Goal: Task Accomplishment & Management: Complete application form

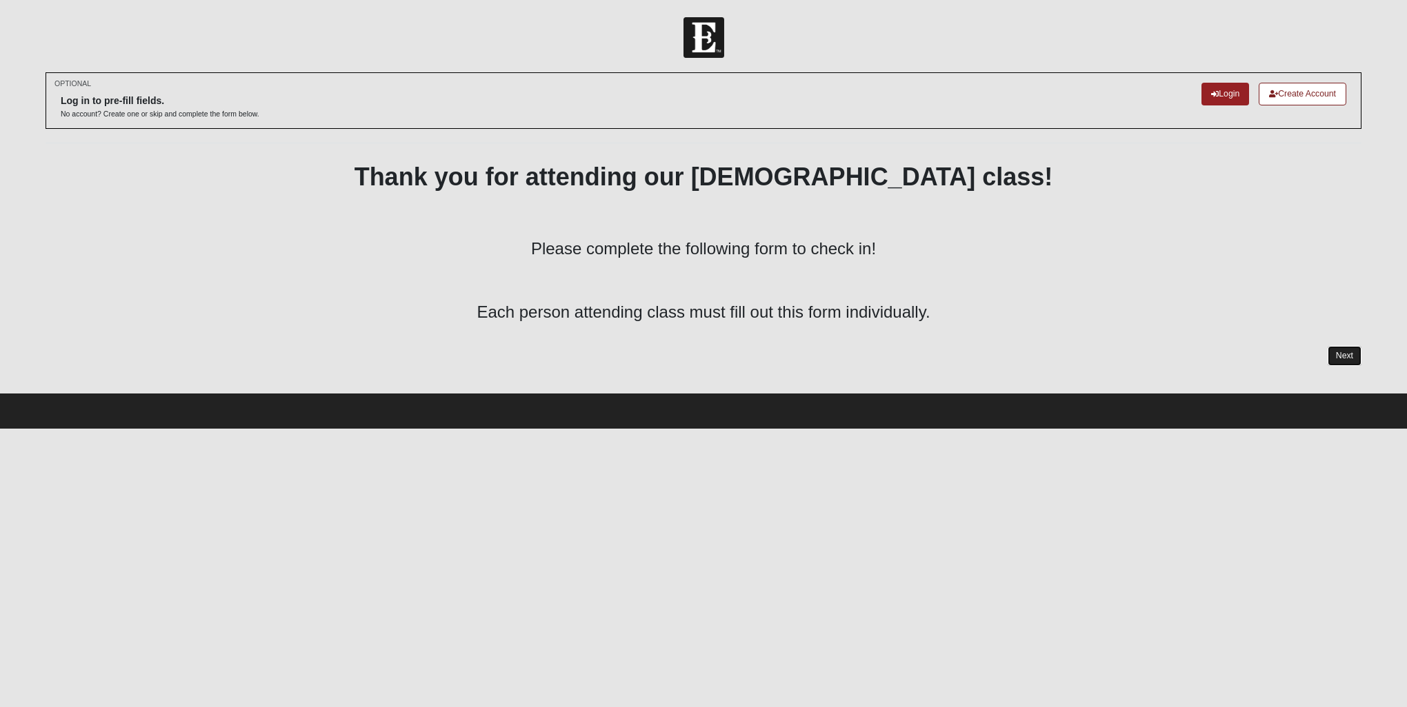
click at [1349, 357] on link "Next" at bounding box center [1344, 356] width 34 height 20
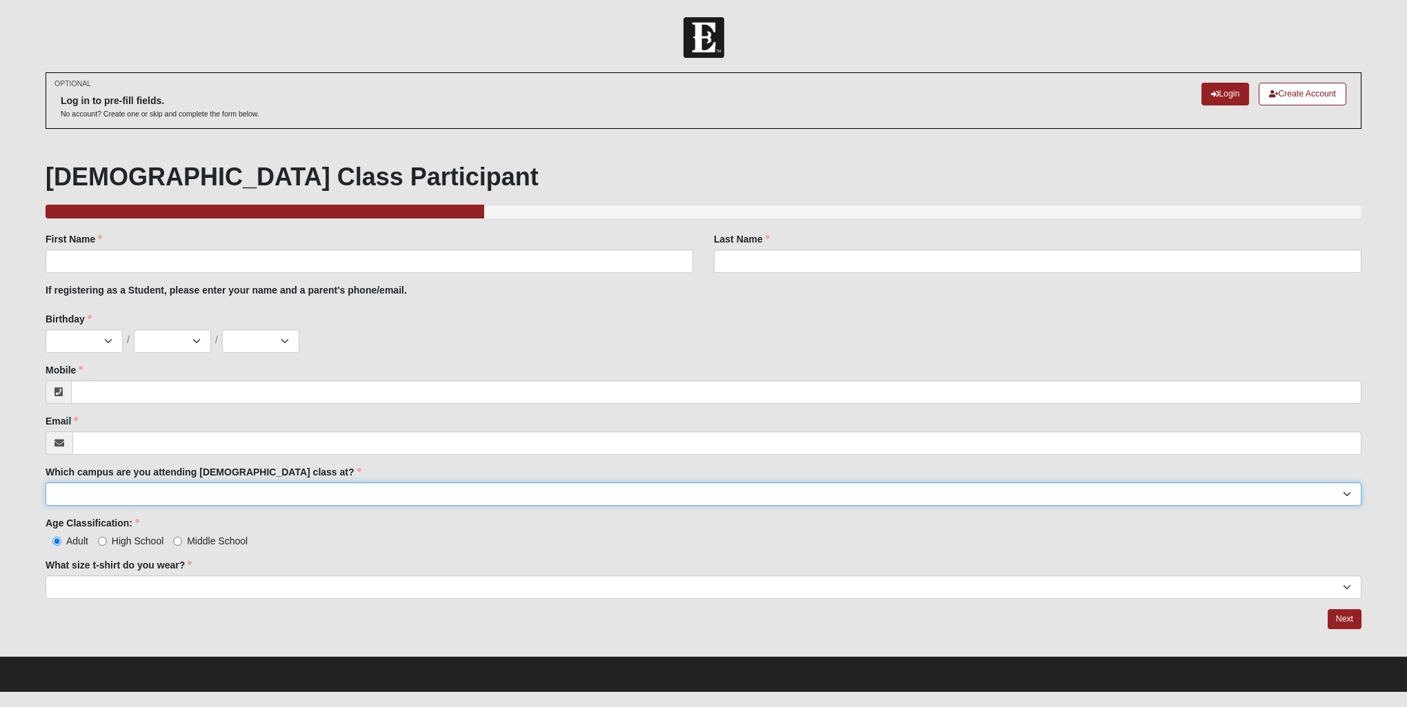
click at [301, 493] on select "Arlington Baymeadows Eleven22 Online [PERSON_NAME][GEOGRAPHIC_DATA] Jesup [GEOG…" at bounding box center [704, 494] width 1316 height 23
select select "10"
click at [46, 483] on select "Arlington Baymeadows Eleven22 Online [PERSON_NAME][GEOGRAPHIC_DATA] Jesup [GEOG…" at bounding box center [704, 494] width 1316 height 23
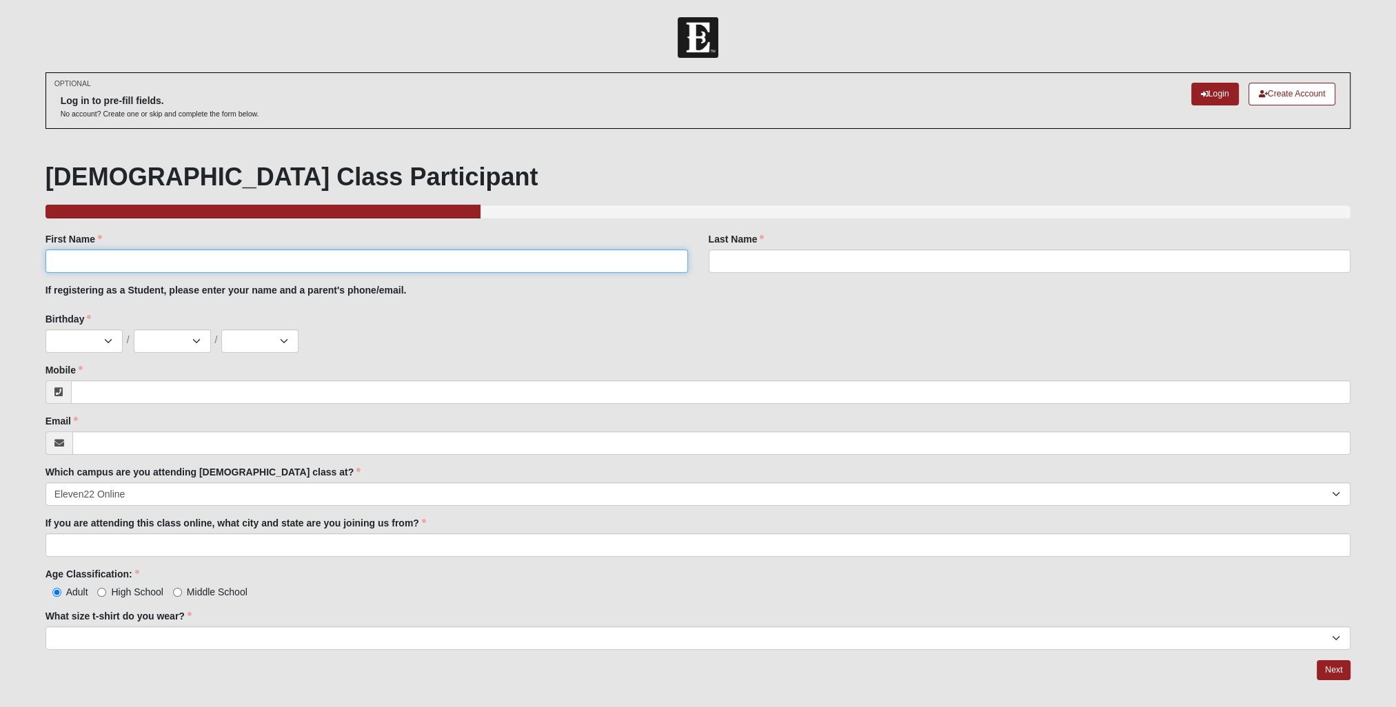
click at [125, 265] on input "First Name" at bounding box center [367, 261] width 643 height 23
type input "[PERSON_NAME]"
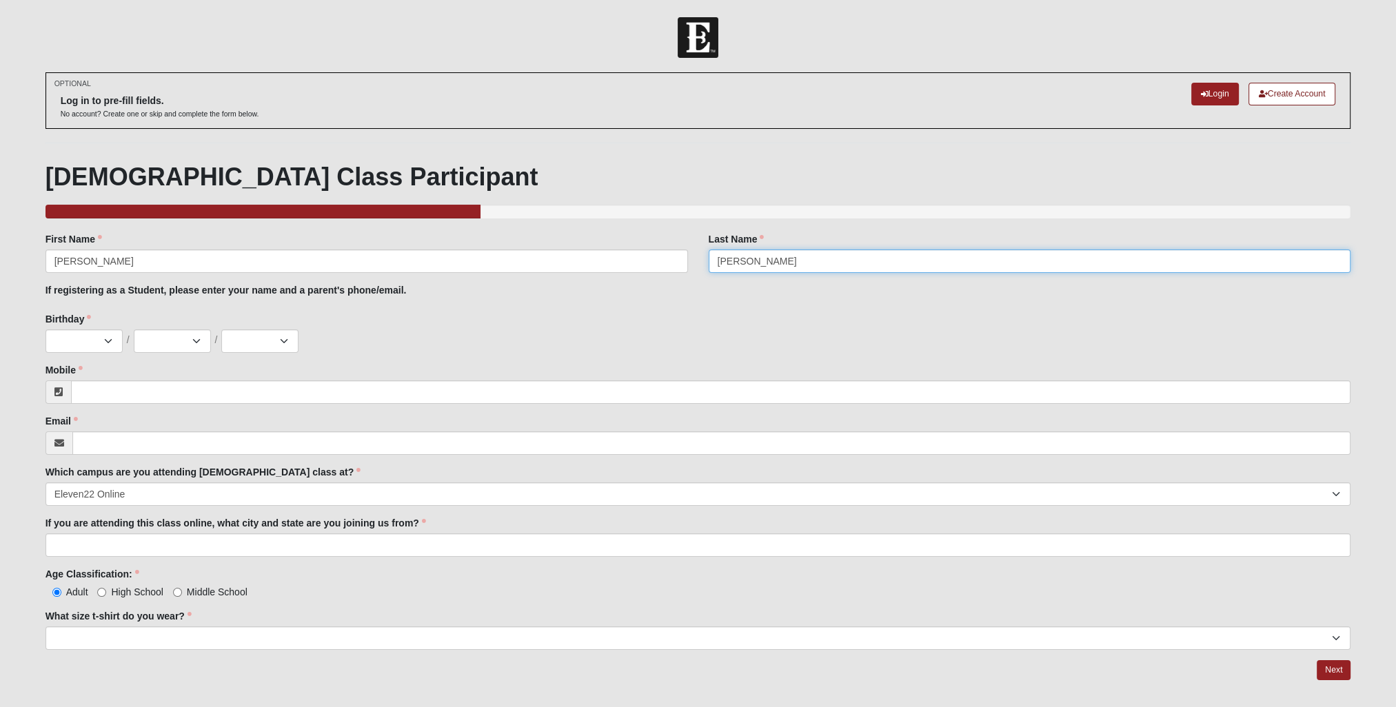
type input "[PERSON_NAME]"
click at [91, 342] on select "Jan Feb Mar Apr May Jun [DATE] Aug Sep Oct Nov Dec" at bounding box center [84, 341] width 77 height 23
select select "10"
click at [46, 330] on select "Jan Feb Mar Apr May Jun [DATE] Aug Sep Oct Nov Dec" at bounding box center [84, 341] width 77 height 23
click at [160, 336] on select "1 2 3 4 5 6 7 8 9 10 11 12 13 14 15 16 17 18 19 20 21 22 23 24 25 26 27 28 29 3…" at bounding box center [172, 341] width 77 height 23
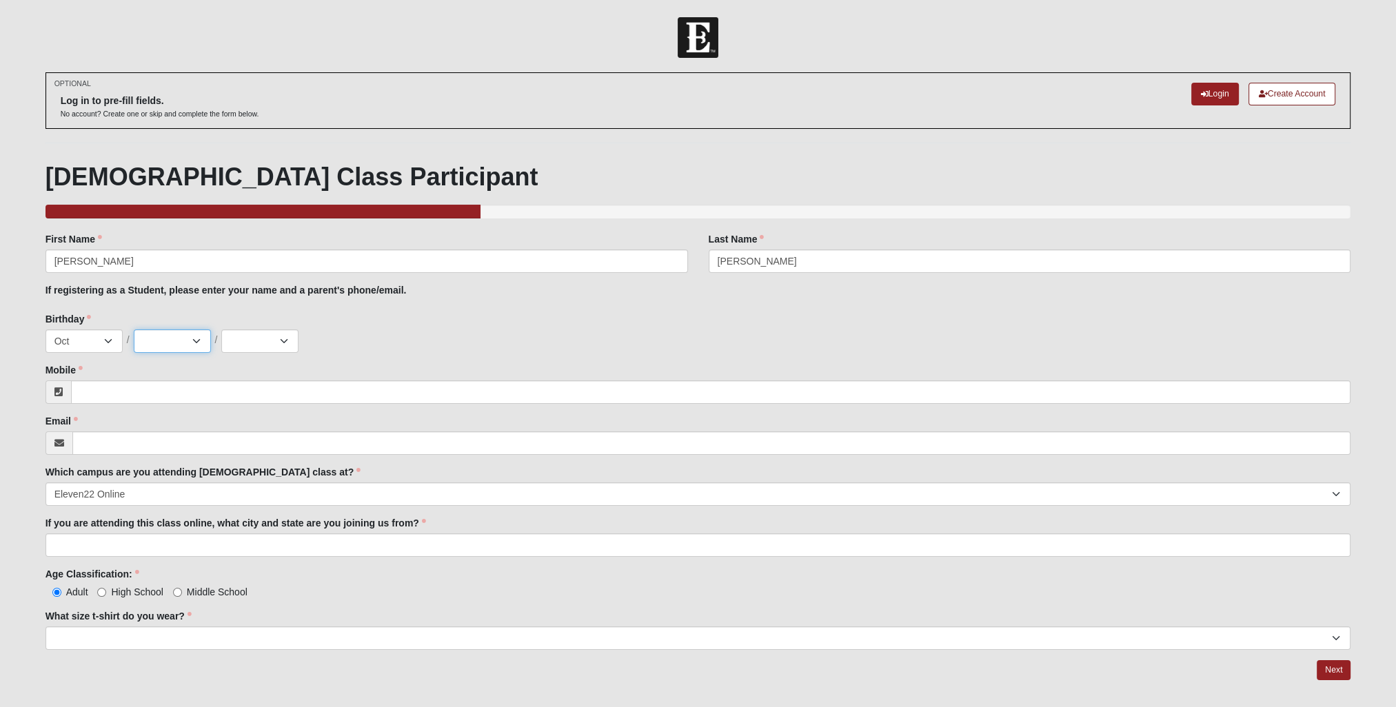
select select "7"
click at [134, 330] on select "1 2 3 4 5 6 7 8 9 10 11 12 13 14 15 16 17 18 19 20 21 22 23 24 25 26 27 28 29 3…" at bounding box center [172, 341] width 77 height 23
click at [254, 343] on select "2025 2024 2023 2022 2021 2020 2019 2018 2017 2016 2015 2014 2013 2012 2011 2010…" at bounding box center [259, 341] width 77 height 23
select select "1992"
click at [221, 330] on select "2025 2024 2023 2022 2021 2020 2019 2018 2017 2016 2015 2014 2013 2012 2011 2010…" at bounding box center [259, 341] width 77 height 23
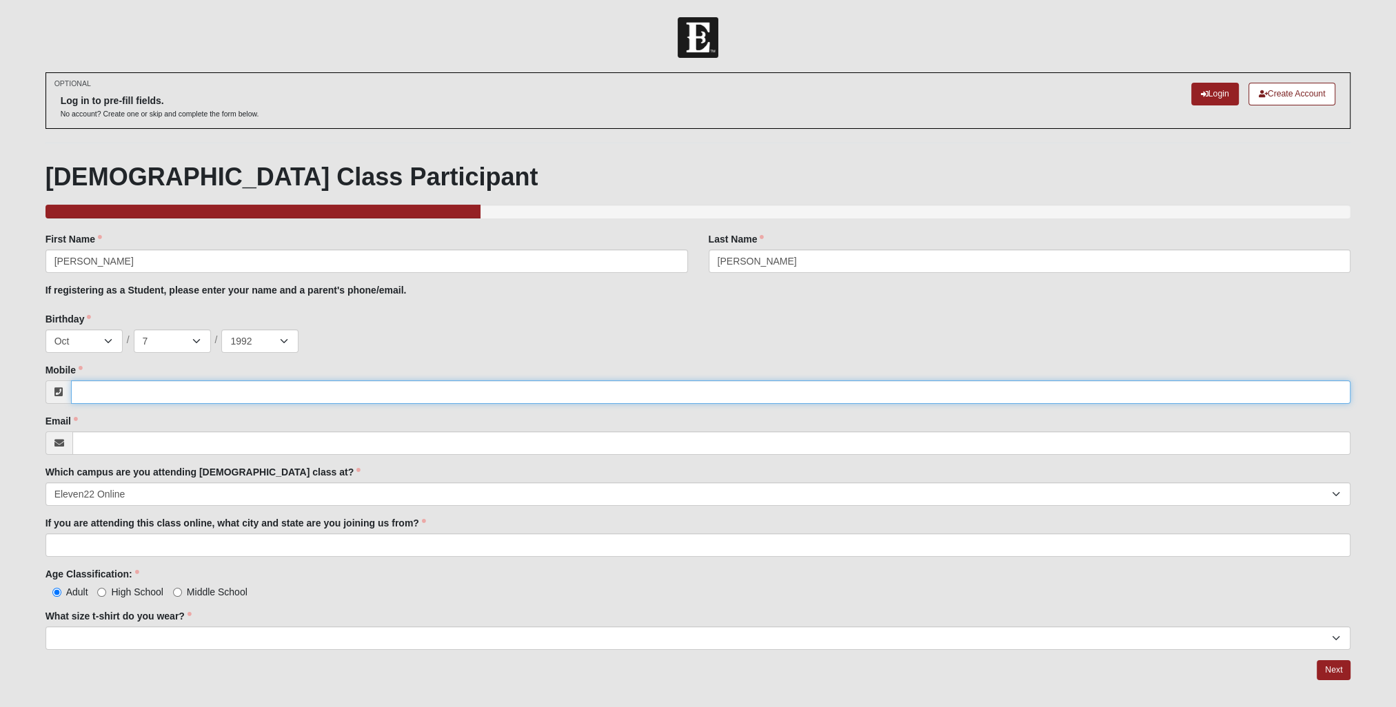
click at [157, 396] on input "Mobile" at bounding box center [711, 392] width 1280 height 23
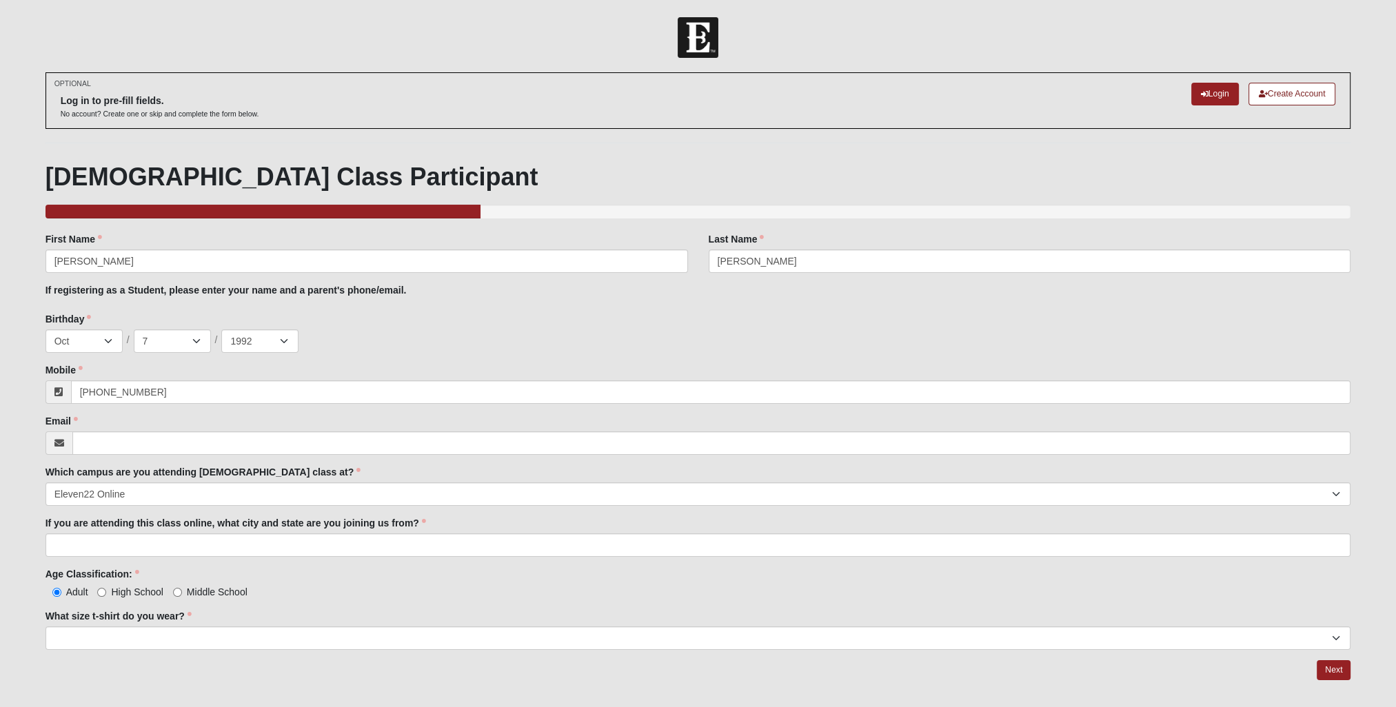
type input "[PHONE_NUMBER]"
click at [140, 456] on div "Family Member to Register First Name [PERSON_NAME] First Name is required. Last…" at bounding box center [699, 441] width 1306 height 418
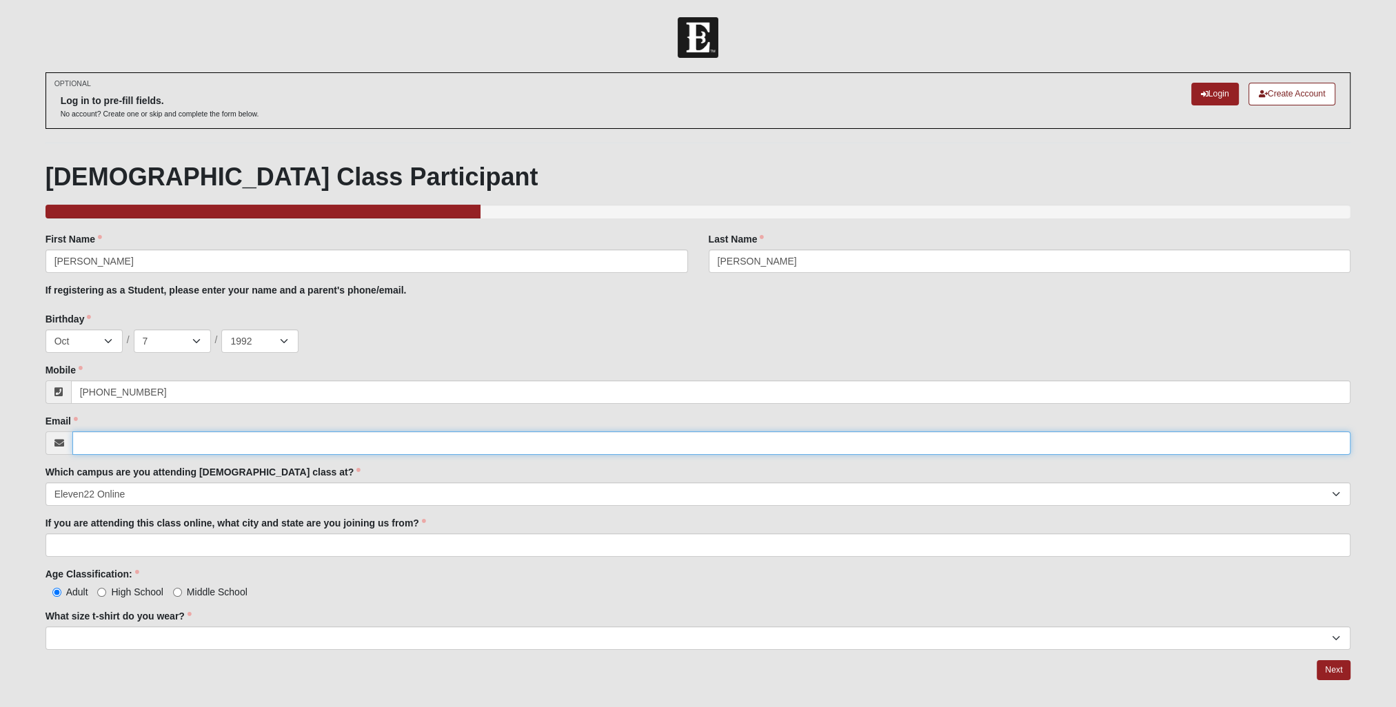
click at [136, 443] on input "Email" at bounding box center [711, 443] width 1279 height 23
type input "[EMAIL_ADDRESS][DOMAIN_NAME]"
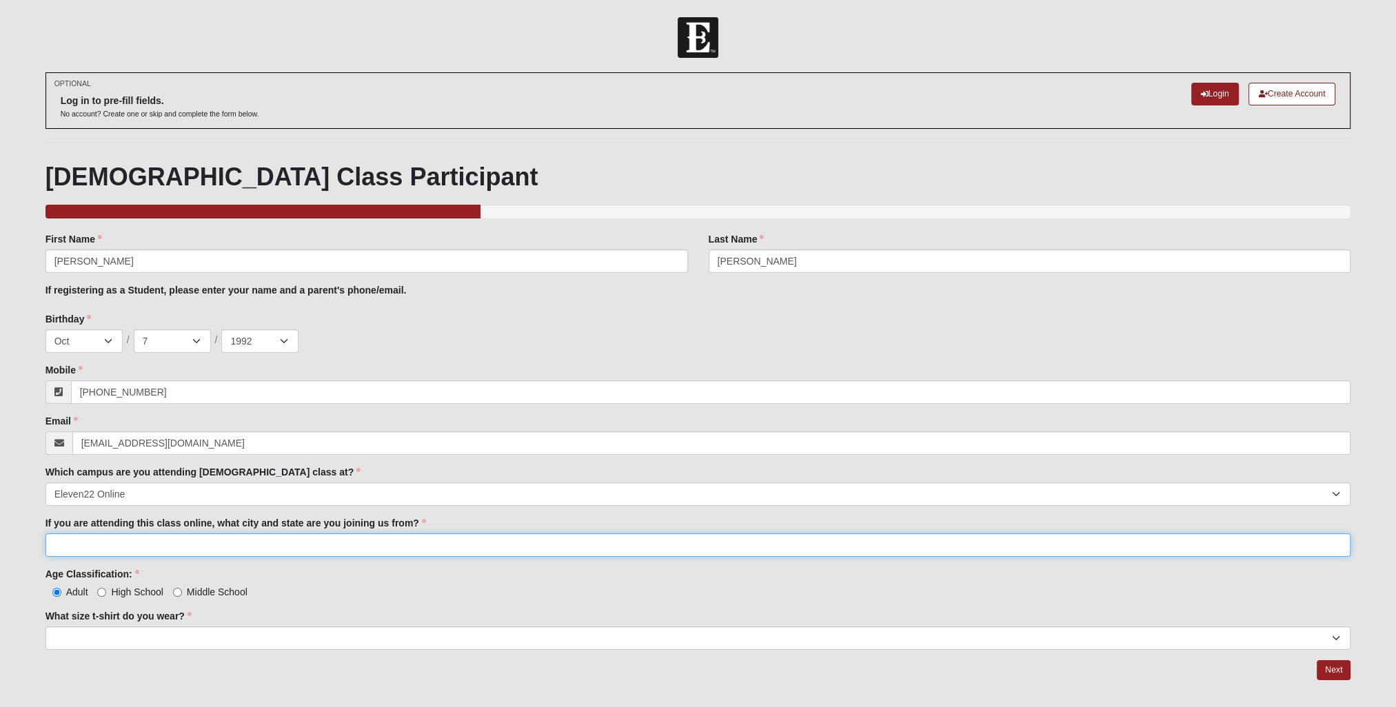
click at [376, 539] on input "If you are attending this class online, what city and state are you joining us …" at bounding box center [699, 545] width 1306 height 23
type input "[GEOGRAPHIC_DATA], [GEOGRAPHIC_DATA]"
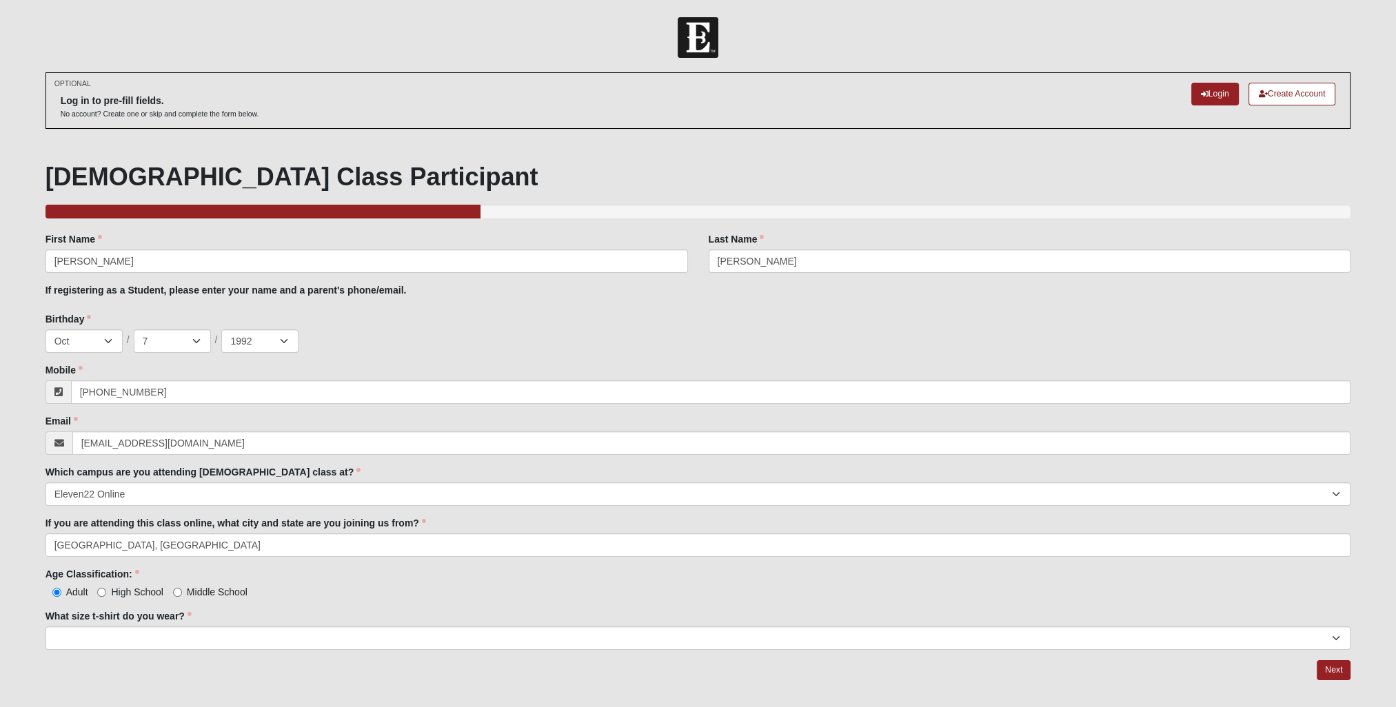
click at [480, 571] on div "Age Classification: Adult High School Middle School Age Classification: is requ…" at bounding box center [699, 583] width 1306 height 32
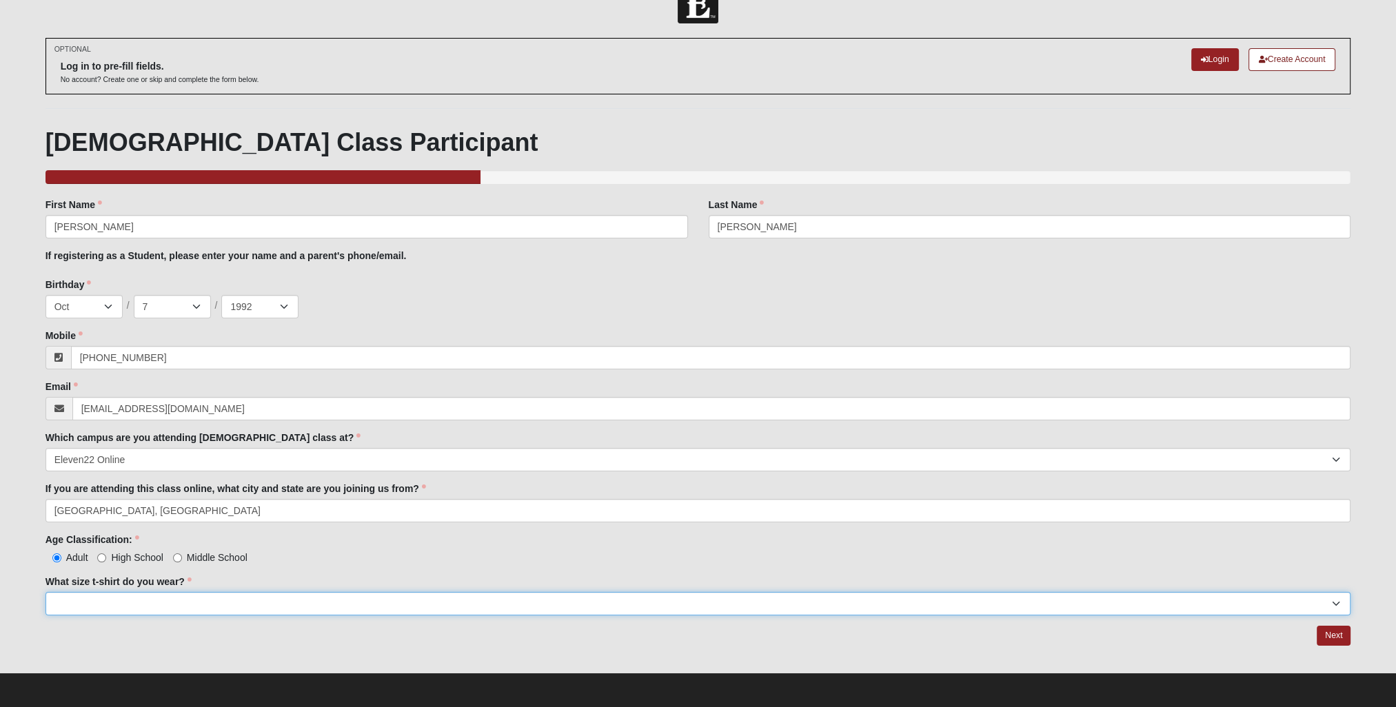
click at [116, 596] on select "Small Medium Large XL 2XL 3XL" at bounding box center [699, 603] width 1306 height 23
select select "Medium"
click at [46, 592] on select "Small Medium Large XL 2XL 3XL" at bounding box center [699, 603] width 1306 height 23
click at [1327, 635] on link "Next" at bounding box center [1334, 636] width 34 height 20
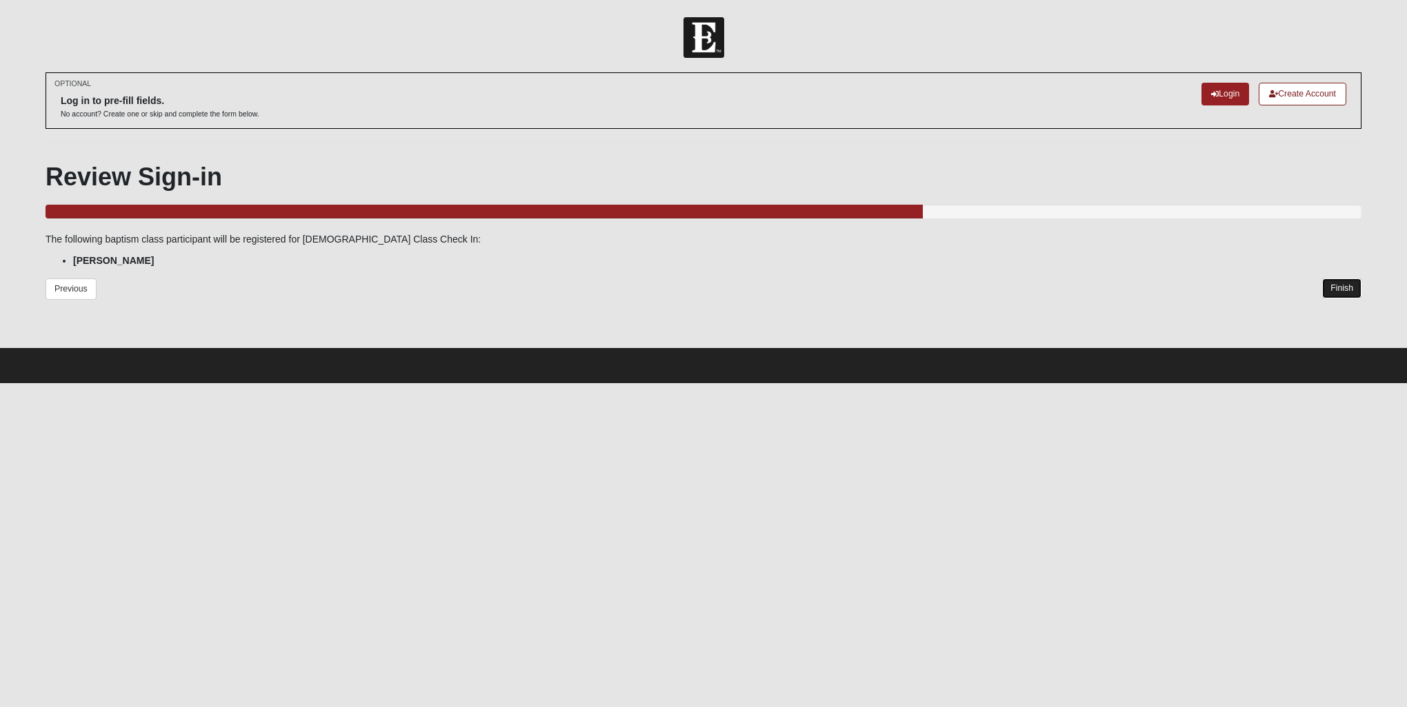
click at [1325, 290] on link "Finish" at bounding box center [1341, 289] width 39 height 20
